Goal: Information Seeking & Learning: Learn about a topic

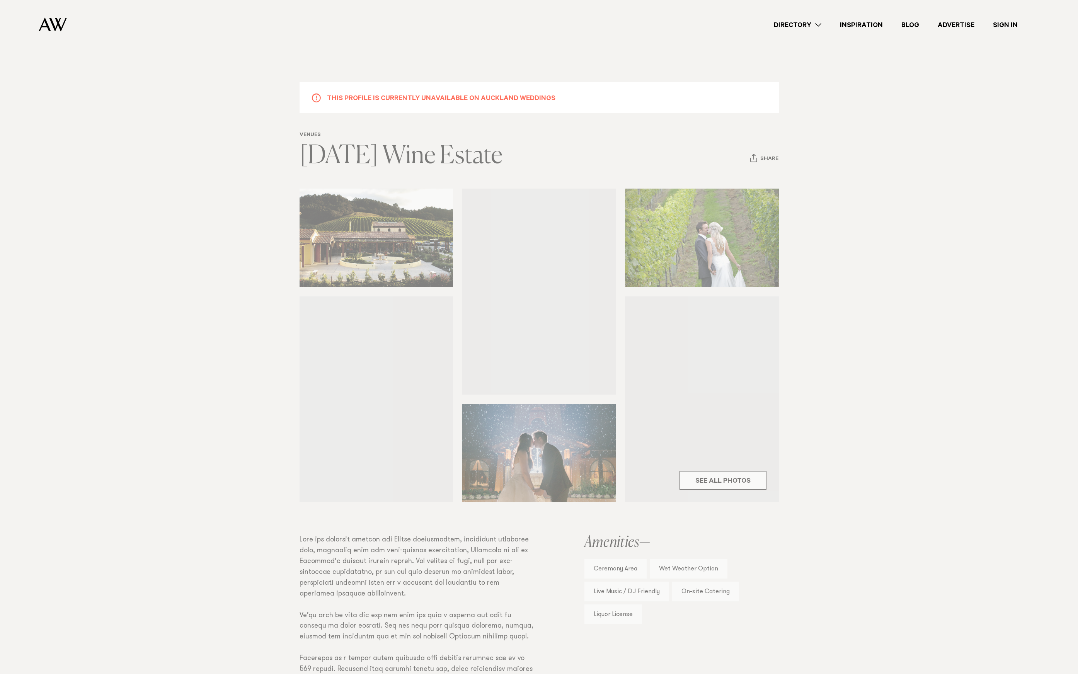
click at [62, 30] on img at bounding box center [53, 24] width 28 height 14
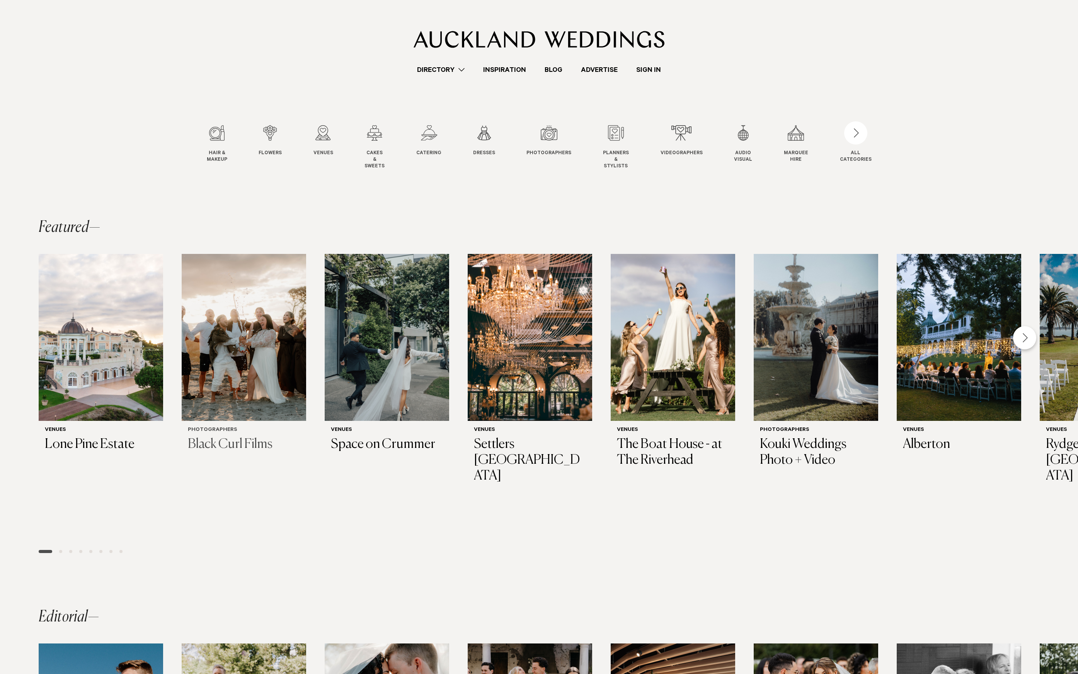
click at [232, 318] on img "2 / 28" at bounding box center [244, 337] width 124 height 167
click at [535, 336] on img "4 / 28" at bounding box center [530, 337] width 124 height 167
click at [449, 69] on link "Directory" at bounding box center [441, 70] width 66 height 10
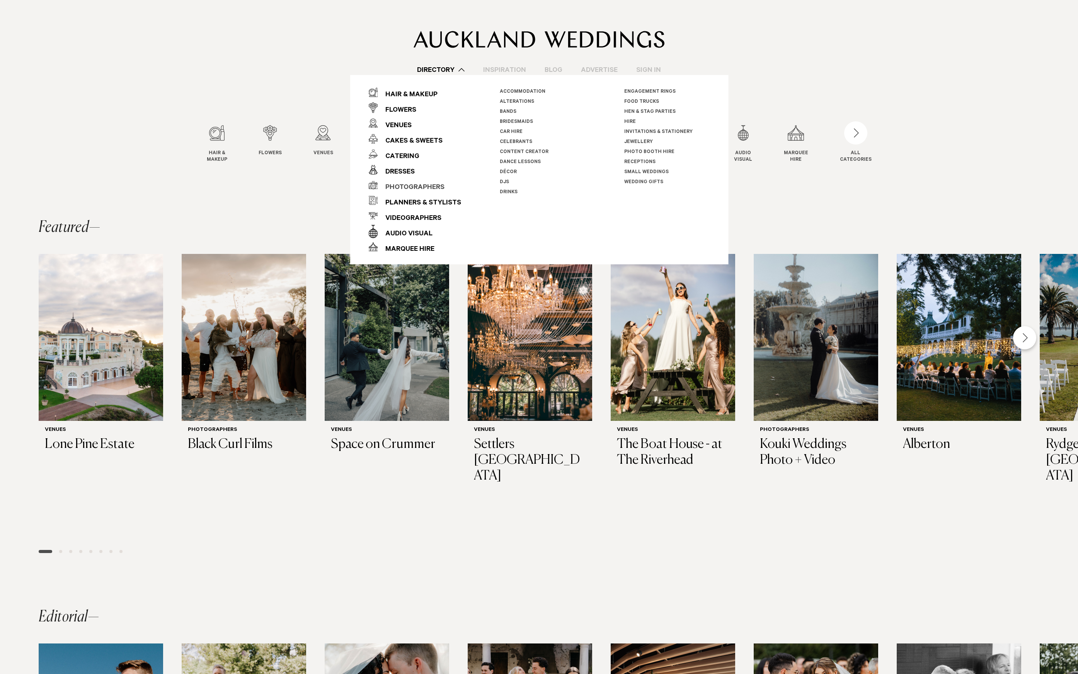
click at [391, 183] on div "Photographers" at bounding box center [411, 187] width 67 height 15
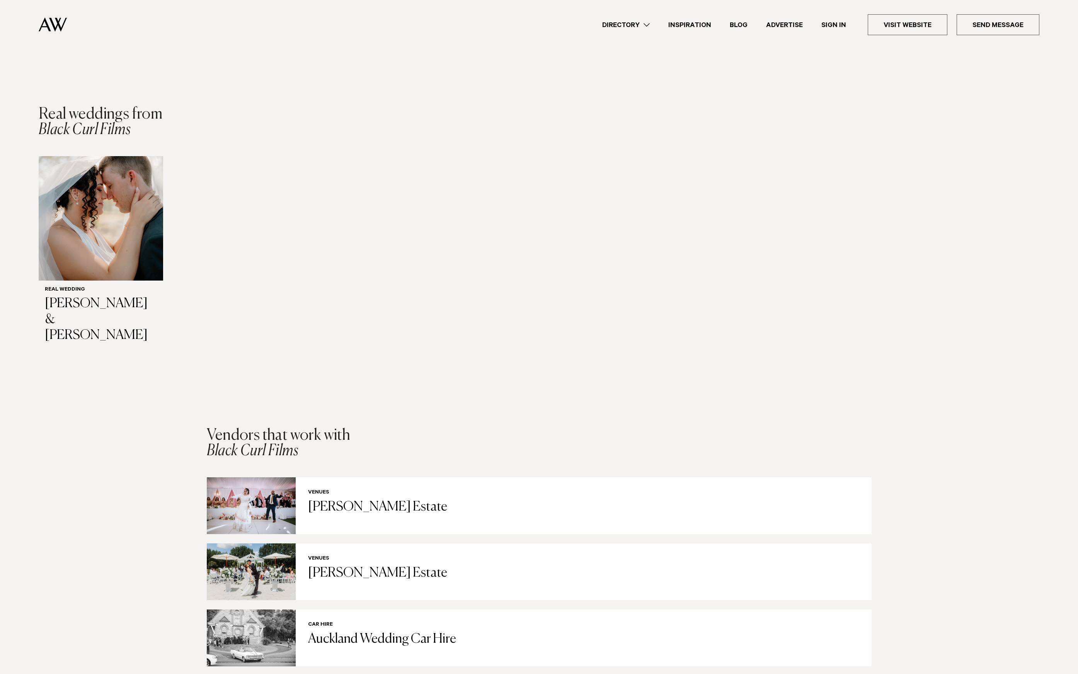
scroll to position [599, 0]
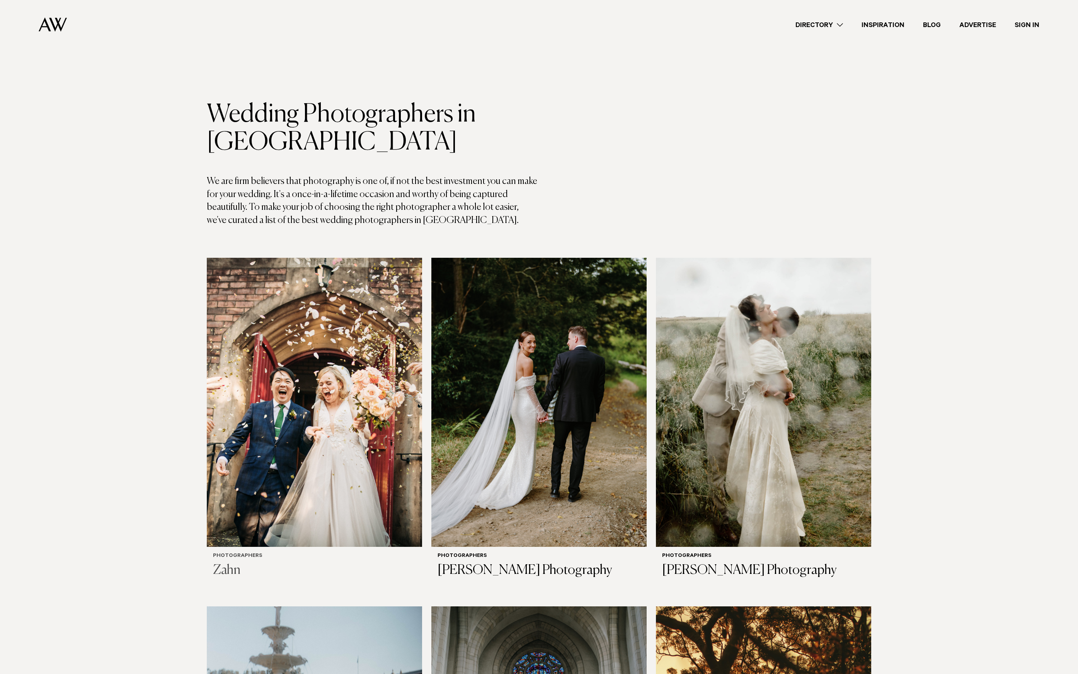
click at [327, 368] on img at bounding box center [314, 402] width 215 height 289
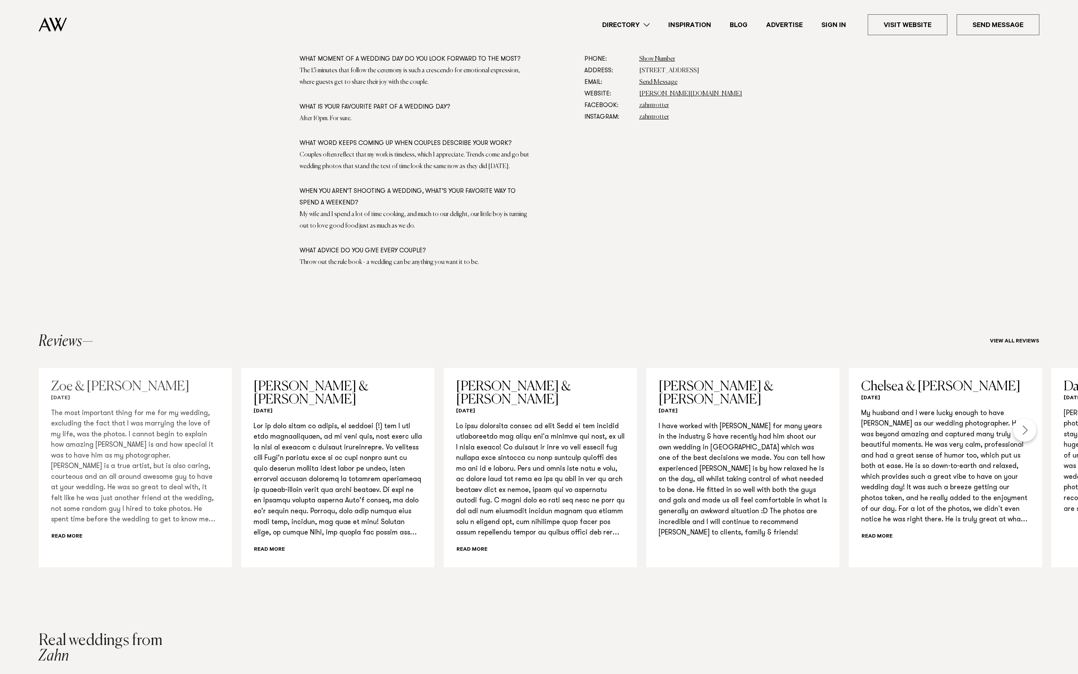
scroll to position [640, 0]
